Goal: Task Accomplishment & Management: Manage account settings

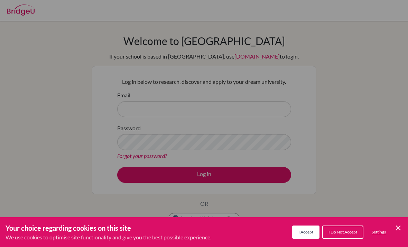
click at [339, 226] on button "I Do Not Accept" at bounding box center [342, 231] width 41 height 13
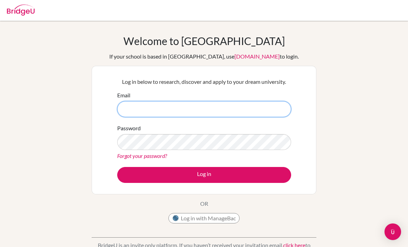
click at [265, 107] on input "Email" at bounding box center [204, 109] width 174 height 16
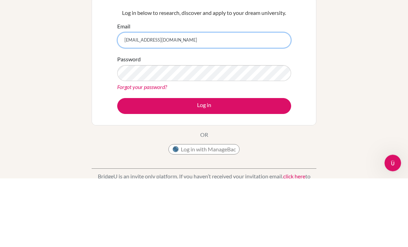
type input "adeliamumtazarrosyid@gmail.com"
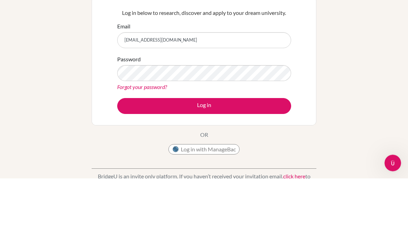
click at [252, 167] on button "Log in" at bounding box center [204, 175] width 174 height 16
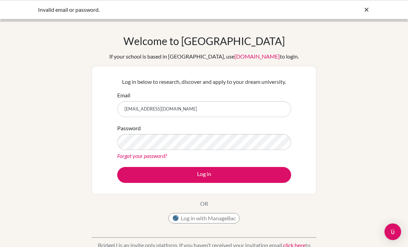
click at [256, 105] on input "[EMAIL_ADDRESS][DOMAIN_NAME]" at bounding box center [204, 109] width 174 height 16
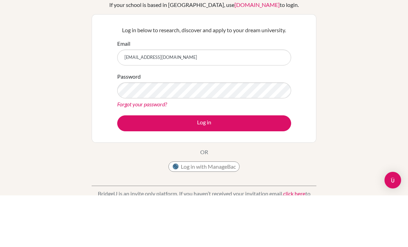
click at [211, 167] on button "Log in" at bounding box center [204, 175] width 174 height 16
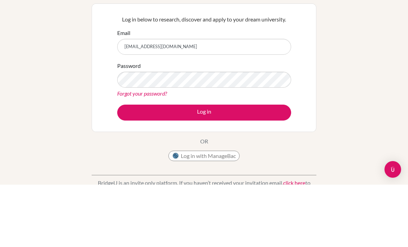
click at [222, 167] on button "Log in" at bounding box center [204, 175] width 174 height 16
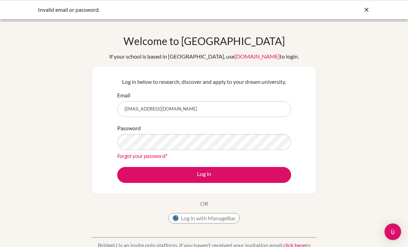
click at [156, 157] on link "Forgot your password?" at bounding box center [142, 155] width 50 height 7
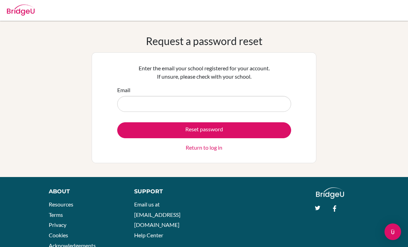
click at [188, 106] on input "Email" at bounding box center [204, 104] width 174 height 16
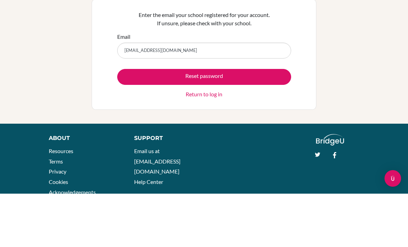
type input "[EMAIL_ADDRESS][DOMAIN_NAME]"
click at [253, 122] on button "Reset password" at bounding box center [204, 130] width 174 height 16
